Goal: Information Seeking & Learning: Compare options

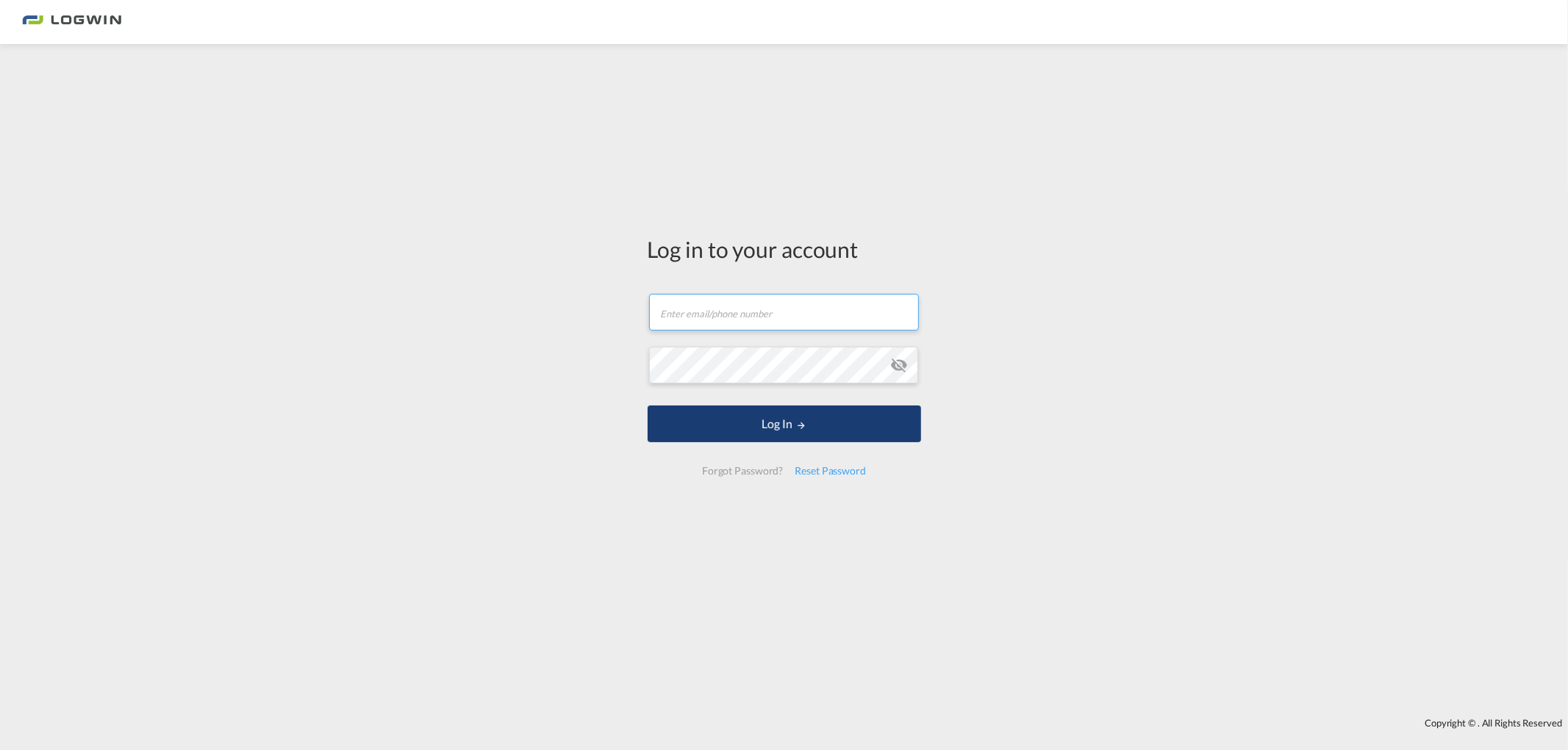
type input "[PERSON_NAME][EMAIL_ADDRESS][DOMAIN_NAME]"
click at [772, 423] on button "Log In" at bounding box center [784, 424] width 273 height 36
